Goal: Task Accomplishment & Management: Use online tool/utility

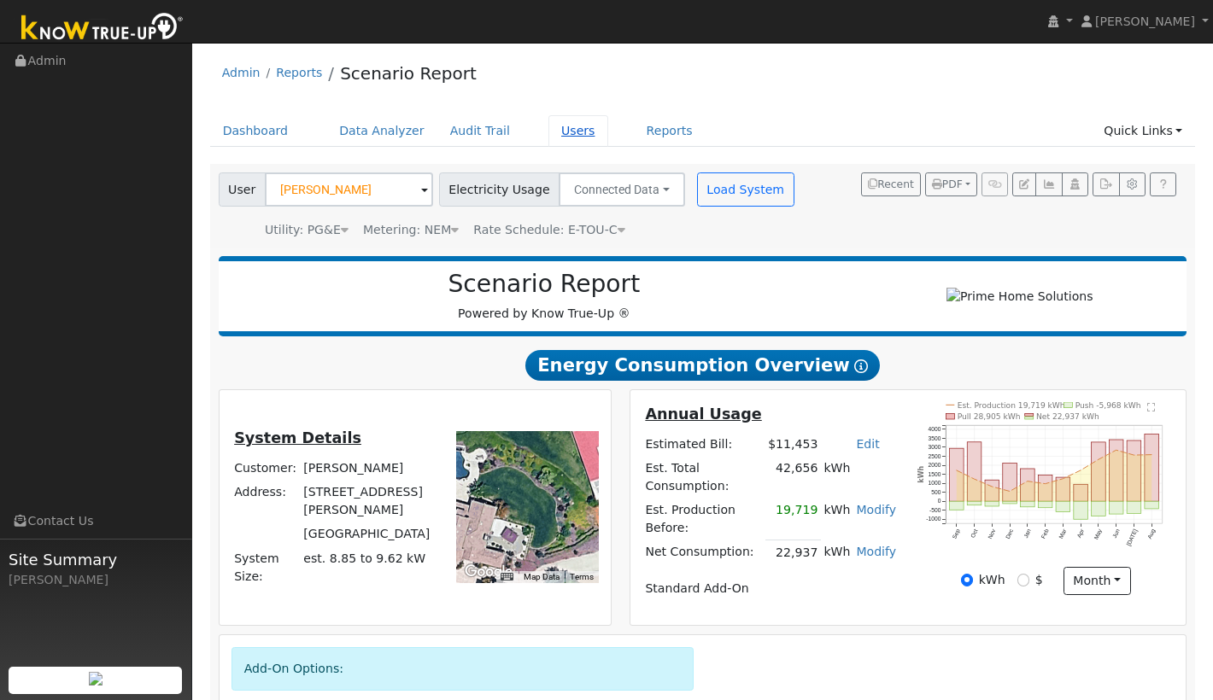
click at [564, 127] on link "Users" at bounding box center [578, 131] width 60 height 32
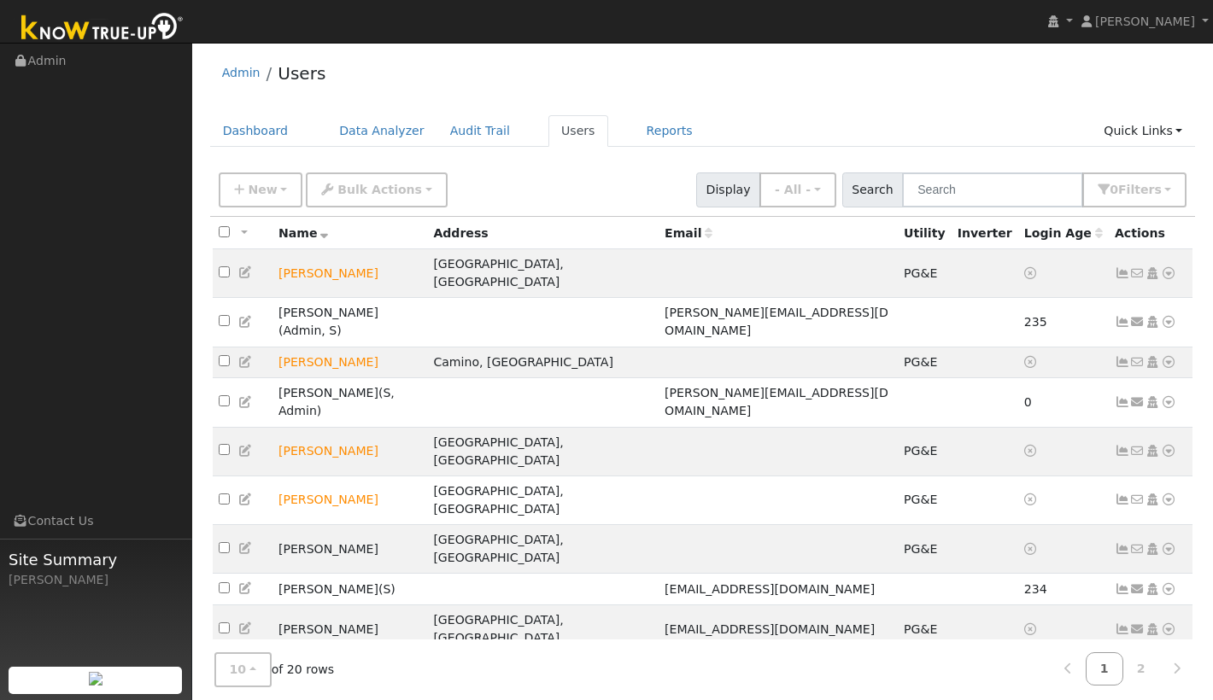
click at [1173, 672] on icon at bounding box center [1168, 678] width 15 height 12
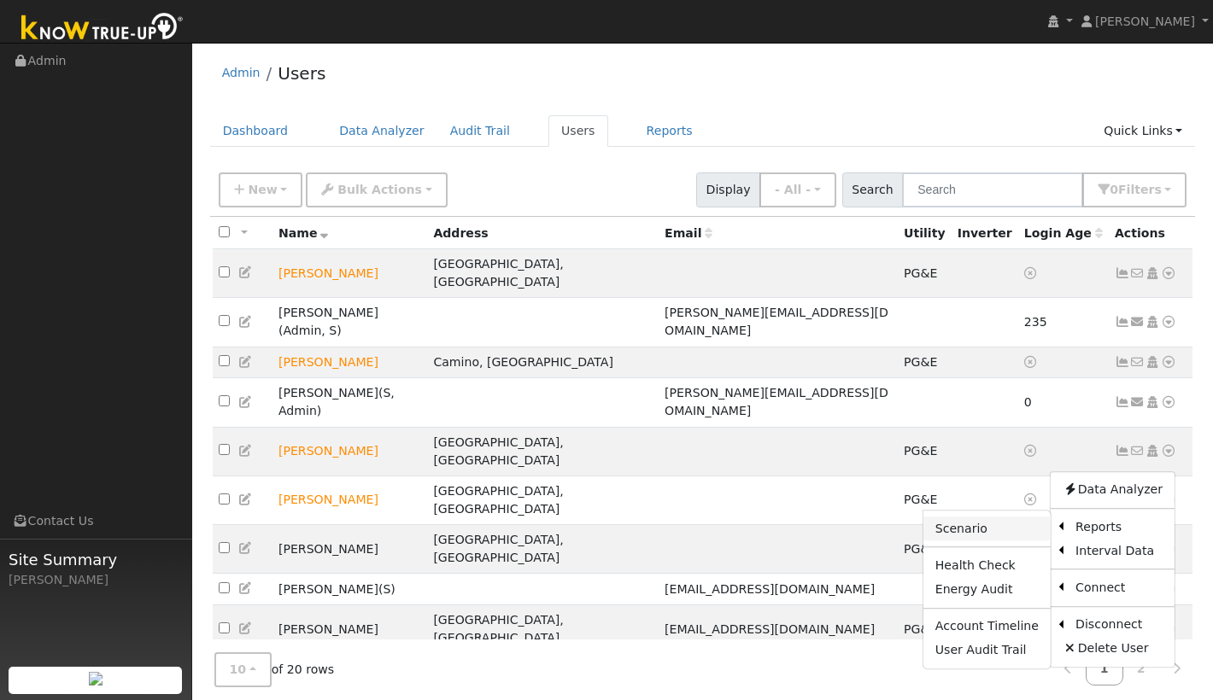
click at [1012, 517] on link "Scenario" at bounding box center [986, 529] width 127 height 24
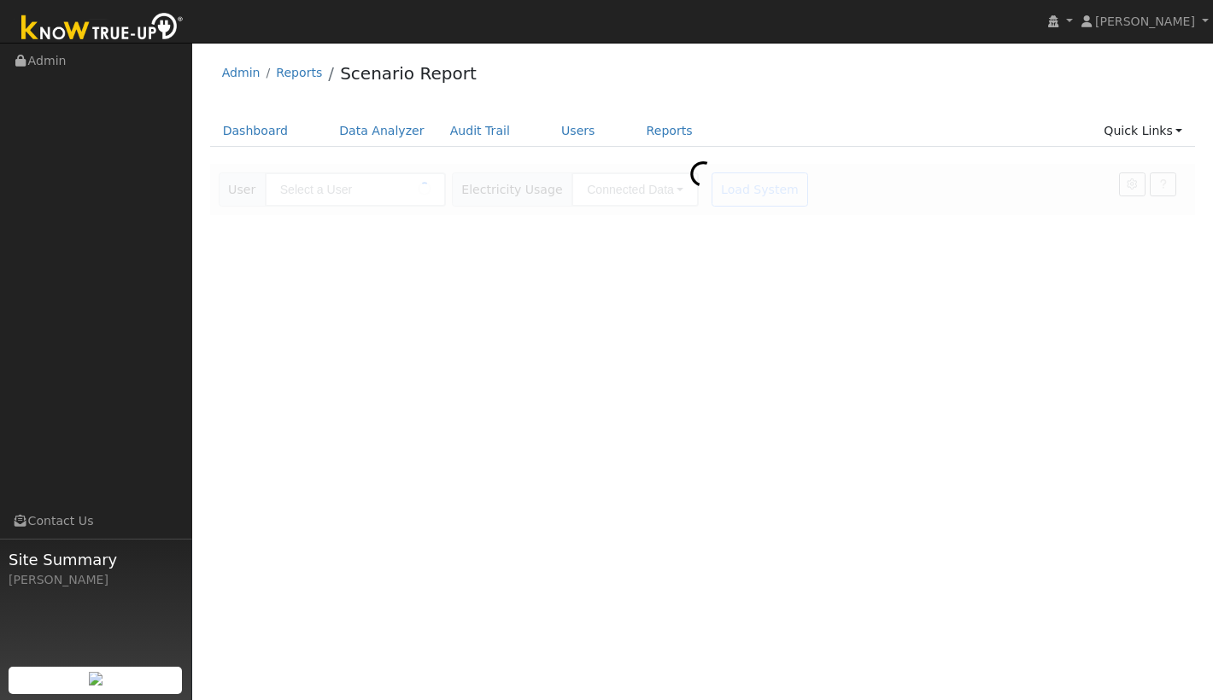
type input "[PERSON_NAME]"
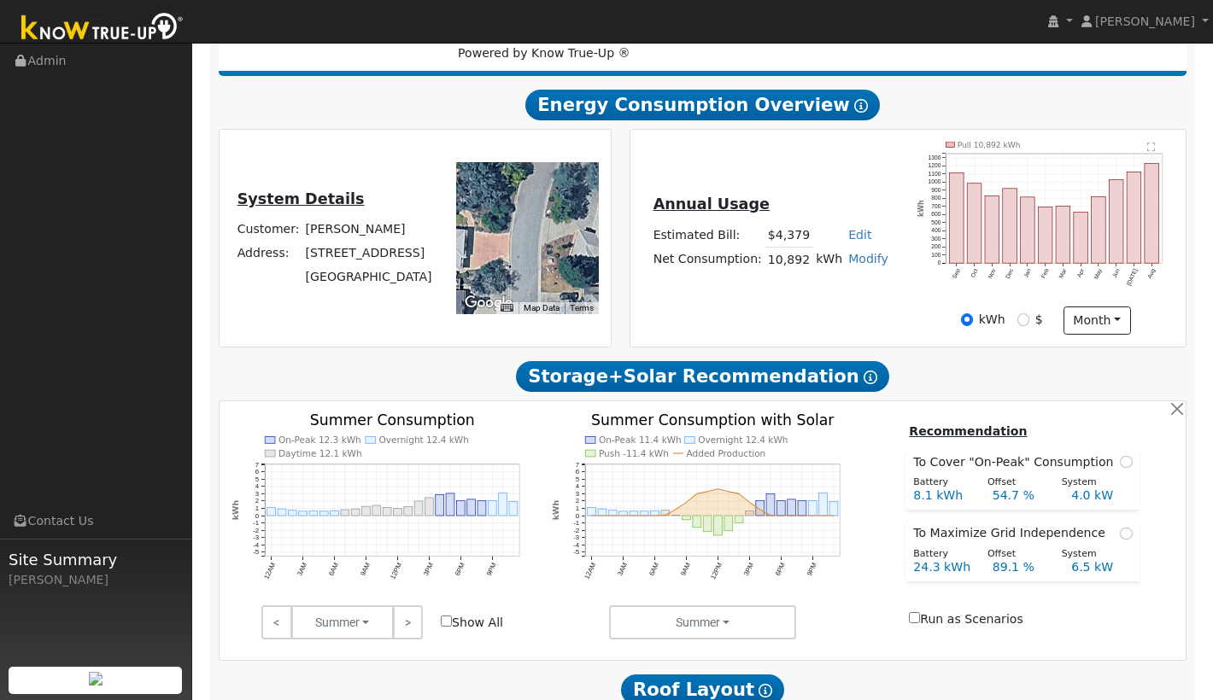
scroll to position [272, 0]
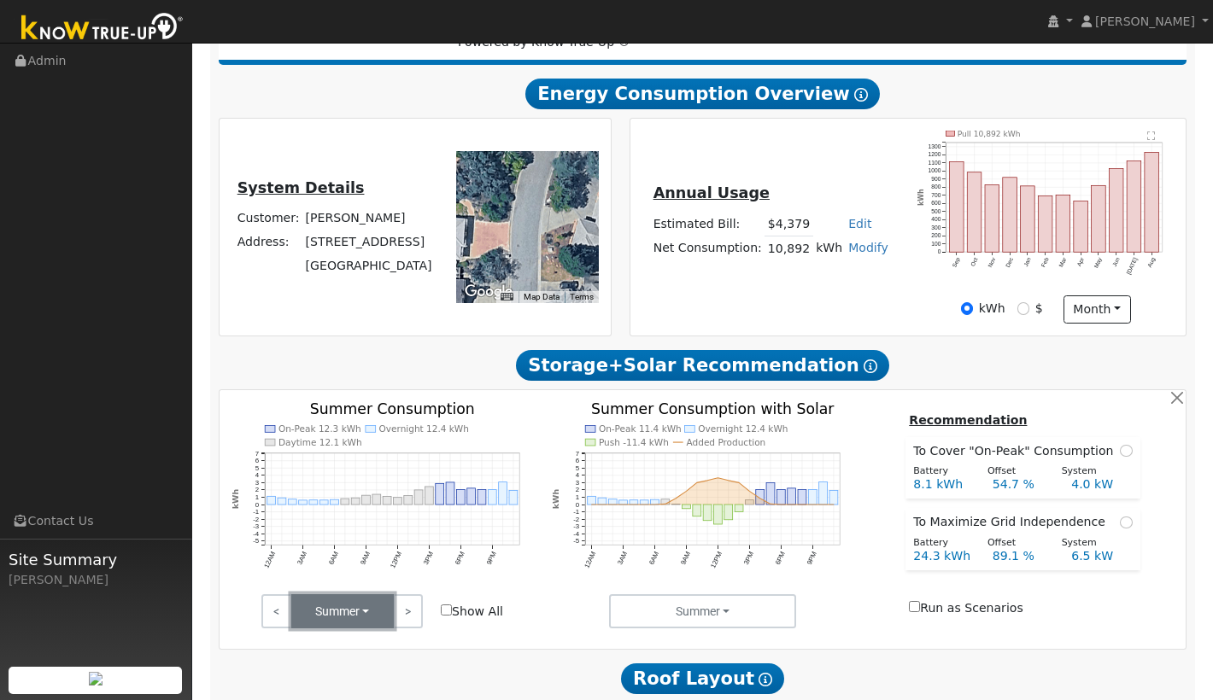
click at [374, 621] on button "Summer" at bounding box center [342, 611] width 102 height 34
click at [377, 561] on link "Winter" at bounding box center [351, 551] width 119 height 24
click at [369, 616] on button "Winter" at bounding box center [342, 611] width 102 height 34
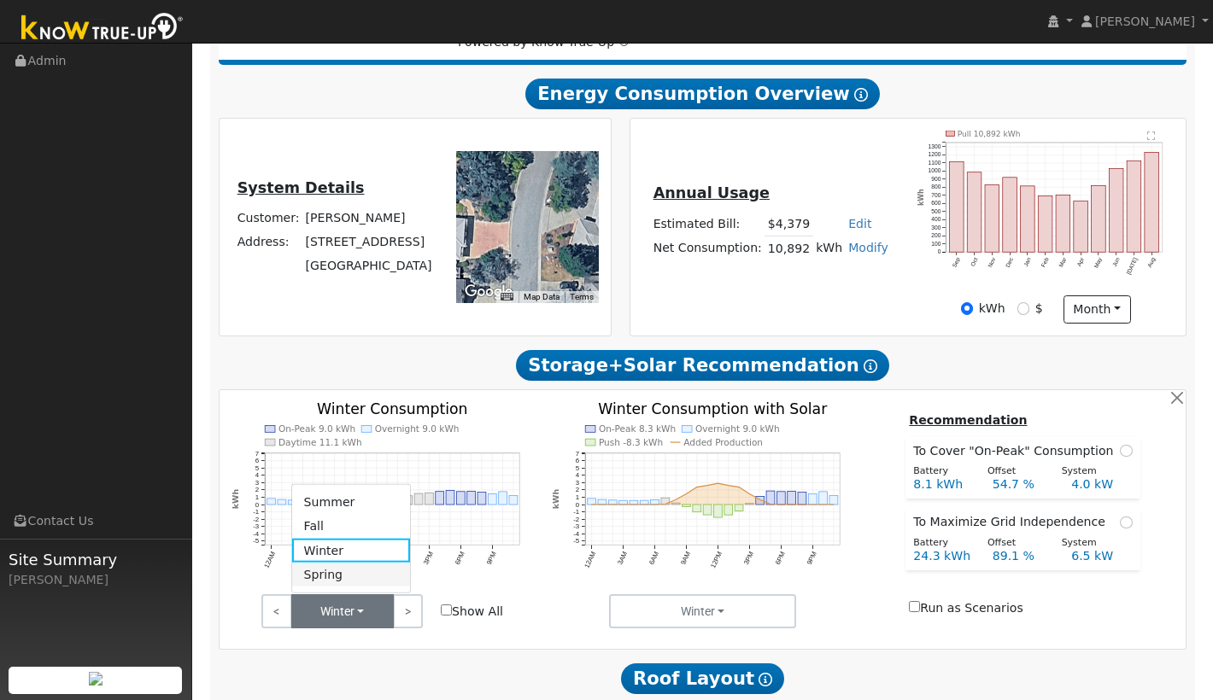
click at [371, 580] on link "Spring" at bounding box center [351, 575] width 119 height 24
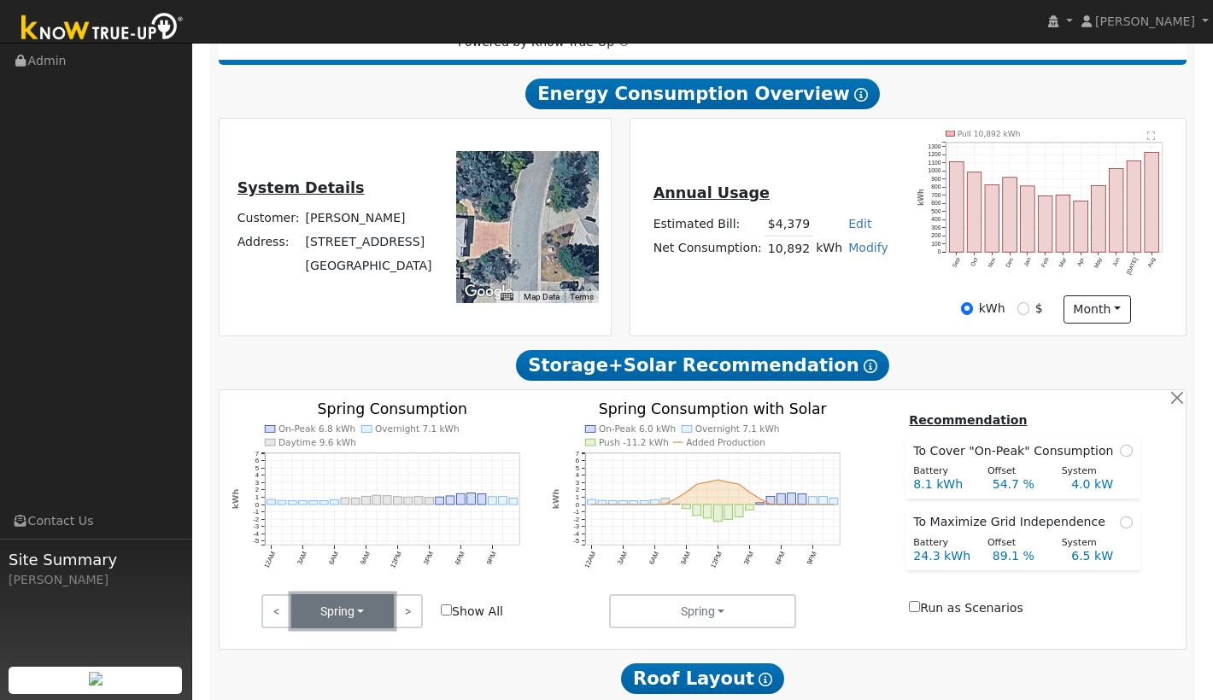
click at [371, 629] on button "Spring" at bounding box center [342, 611] width 102 height 34
click at [374, 545] on link "Winter" at bounding box center [351, 551] width 119 height 24
click at [373, 622] on button "Winter" at bounding box center [342, 611] width 102 height 34
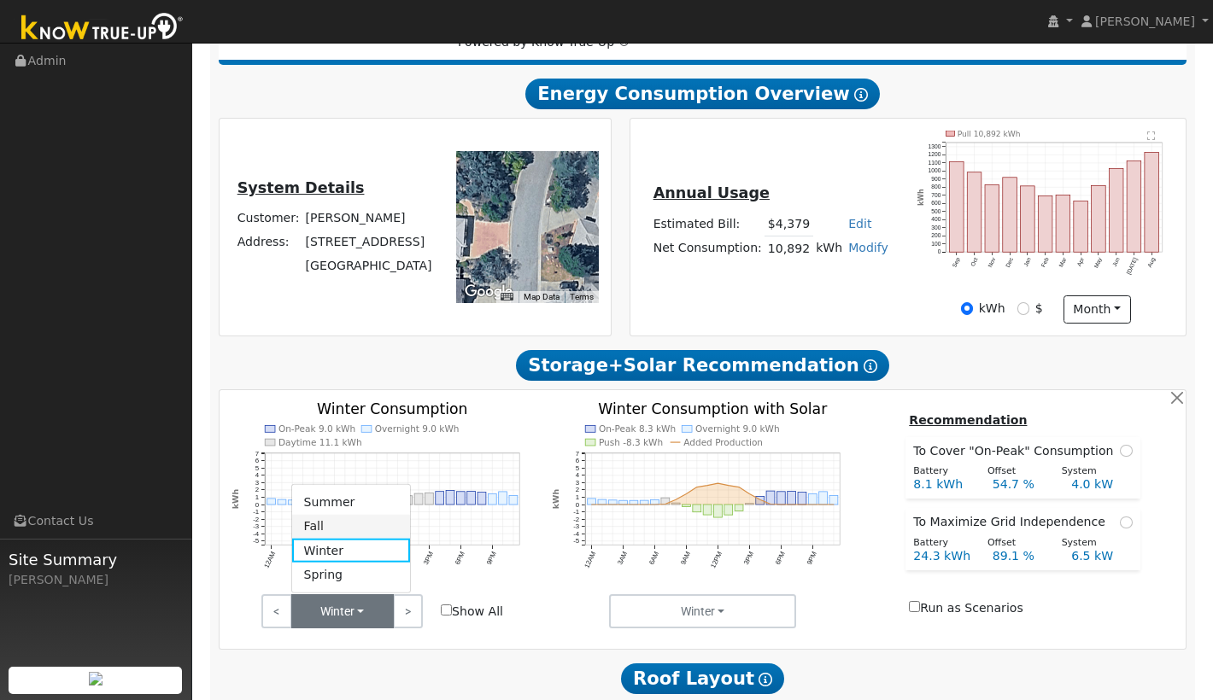
click at [369, 534] on link "Fall" at bounding box center [351, 527] width 119 height 24
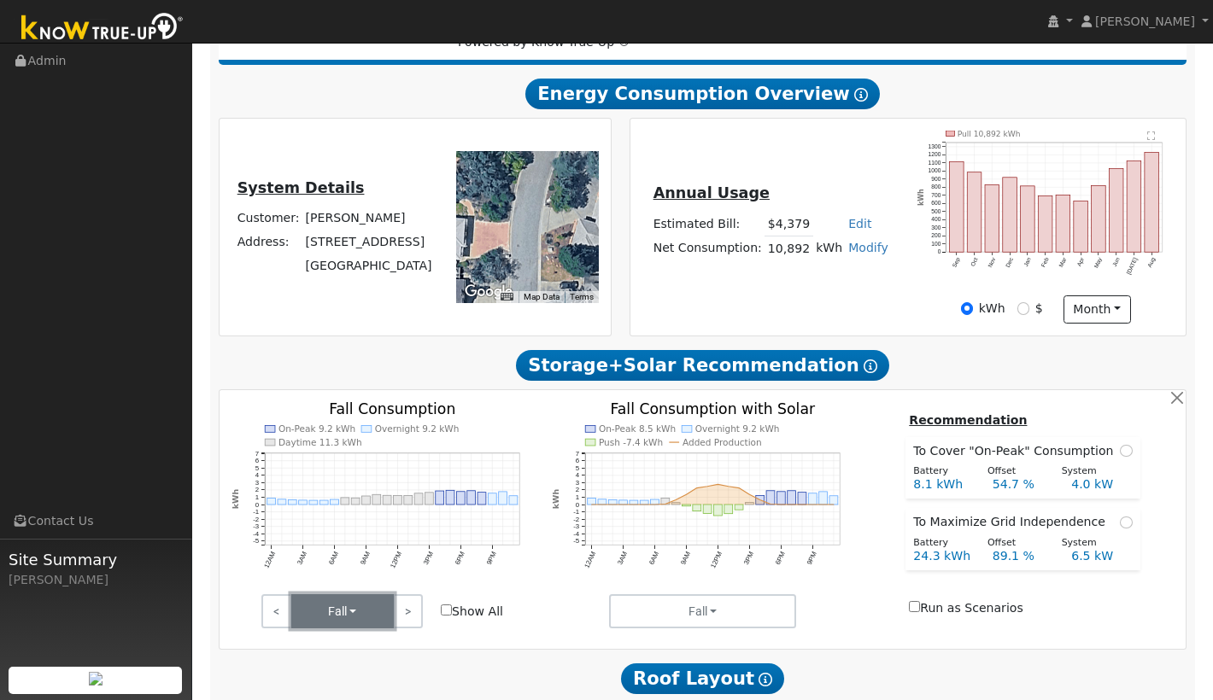
click at [377, 623] on button "Fall" at bounding box center [342, 611] width 102 height 34
click at [372, 506] on link "Summer" at bounding box center [351, 502] width 119 height 24
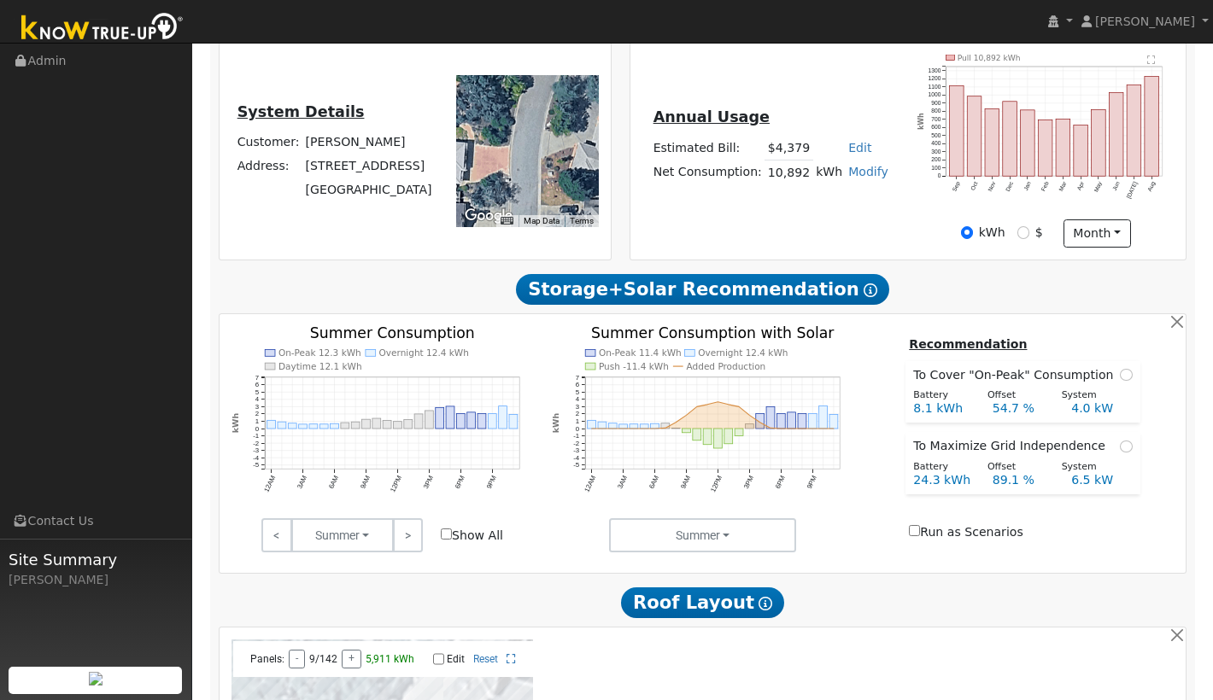
scroll to position [351, 0]
